Goal: Task Accomplishment & Management: Complete application form

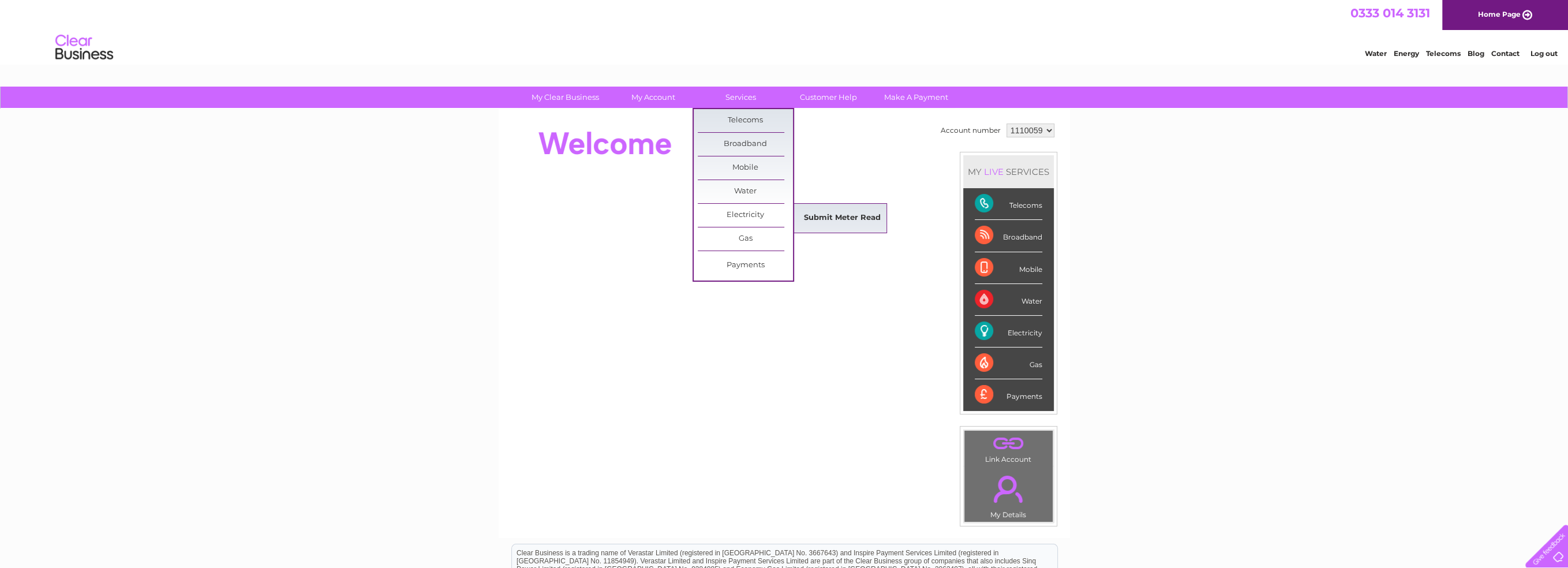
click at [821, 226] on link "Submit Meter Read" at bounding box center [842, 219] width 96 height 23
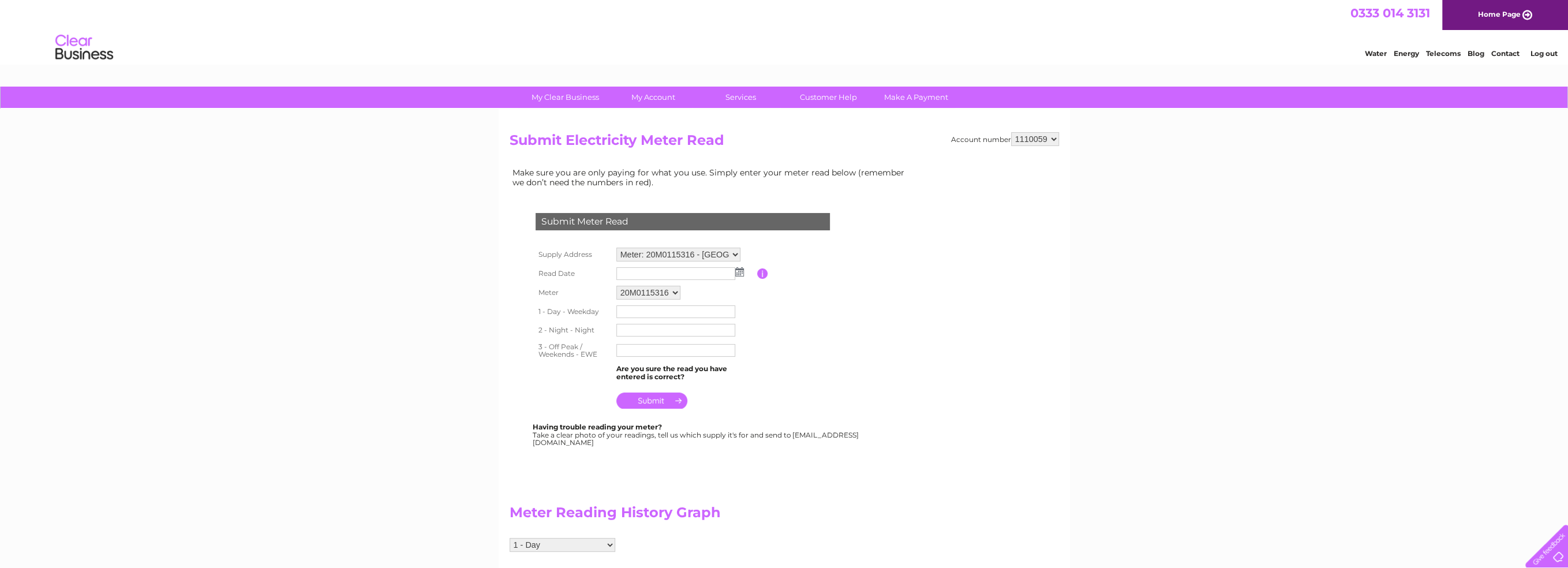
click at [740, 271] on img at bounding box center [740, 272] width 8 height 9
click at [649, 326] on link "1" at bounding box center [645, 323] width 18 height 12
type input "[DATE]"
click at [636, 309] on input "text" at bounding box center [676, 311] width 119 height 12
type input "25636"
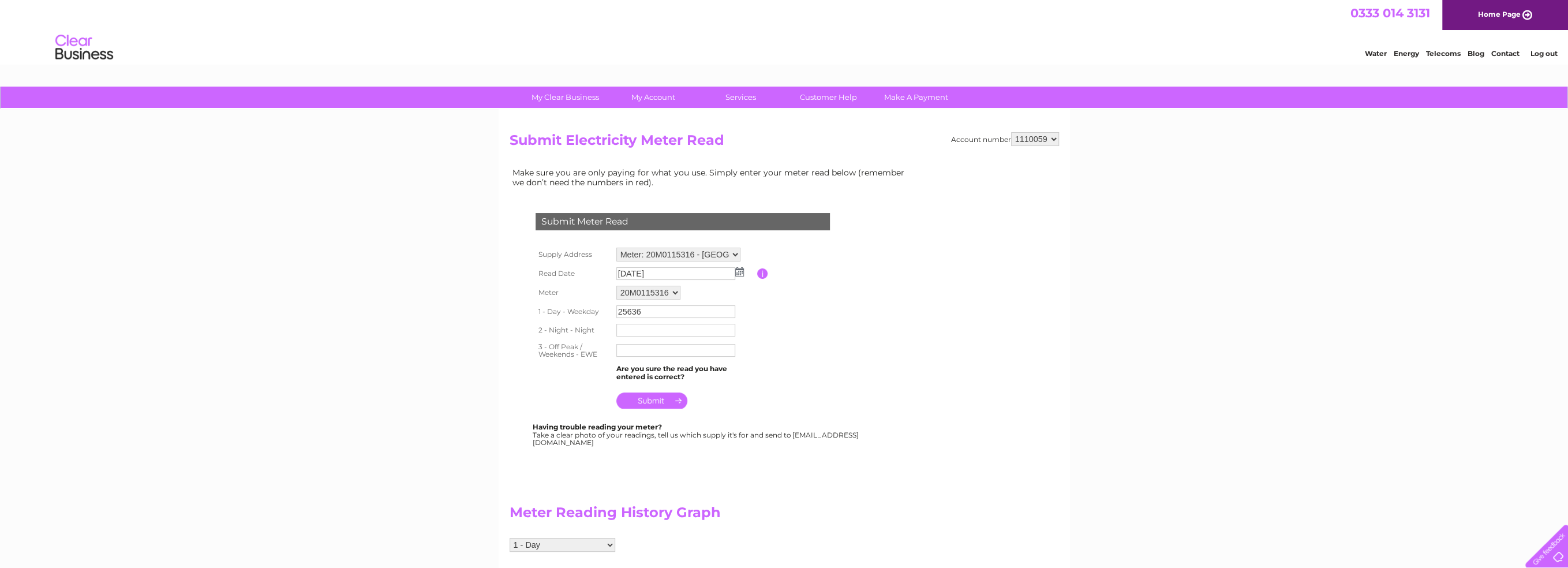
click at [674, 323] on td at bounding box center [685, 330] width 144 height 18
click at [672, 324] on input "text" at bounding box center [676, 331] width 120 height 14
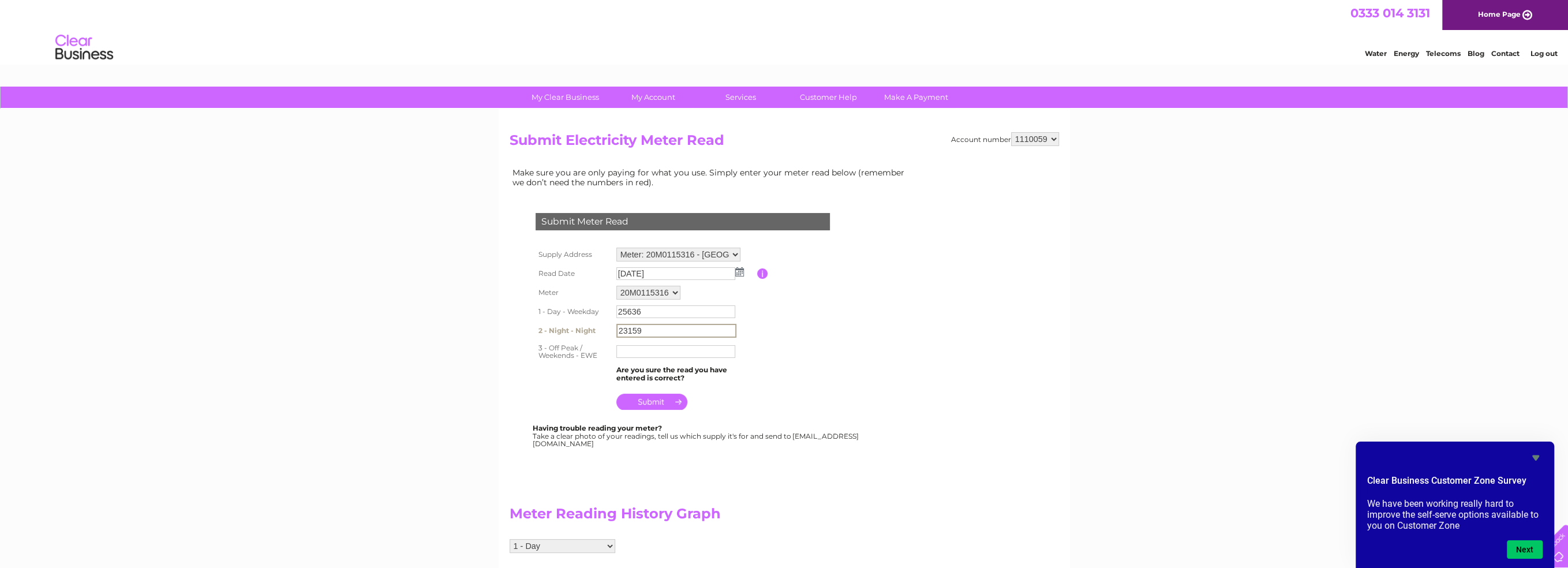
type input "23159"
click at [649, 351] on input "text" at bounding box center [676, 351] width 119 height 12
type input "22230"
click at [637, 394] on input "submit" at bounding box center [651, 400] width 71 height 16
